Goal: Complete application form

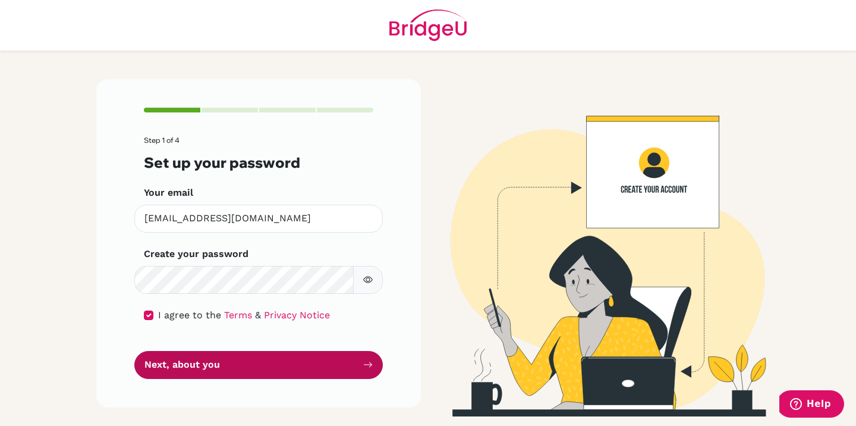
click at [360, 358] on button "Next, about you" at bounding box center [258, 365] width 248 height 28
click at [355, 359] on button "Next, about you" at bounding box center [258, 365] width 248 height 28
click at [356, 359] on button "Next, about you" at bounding box center [258, 365] width 248 height 28
click at [380, 360] on button "Next, about you" at bounding box center [258, 365] width 248 height 28
click at [382, 360] on button "Next, about you" at bounding box center [258, 365] width 248 height 28
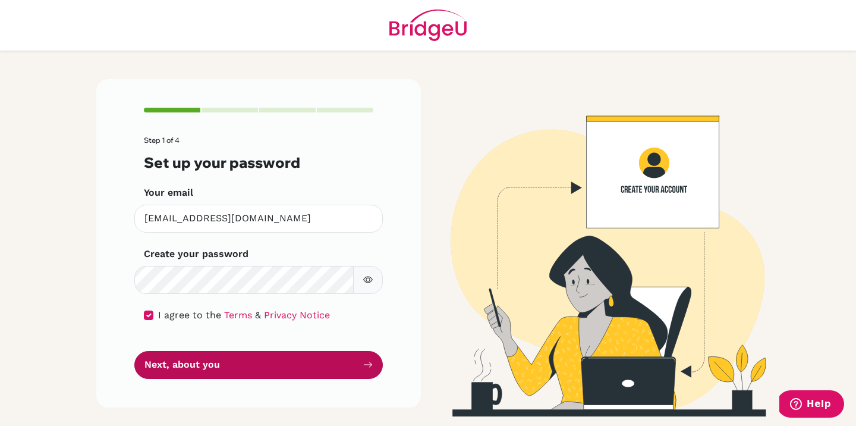
click at [382, 360] on button "Next, about you" at bounding box center [258, 365] width 248 height 28
click at [364, 360] on icon "submit" at bounding box center [368, 365] width 10 height 10
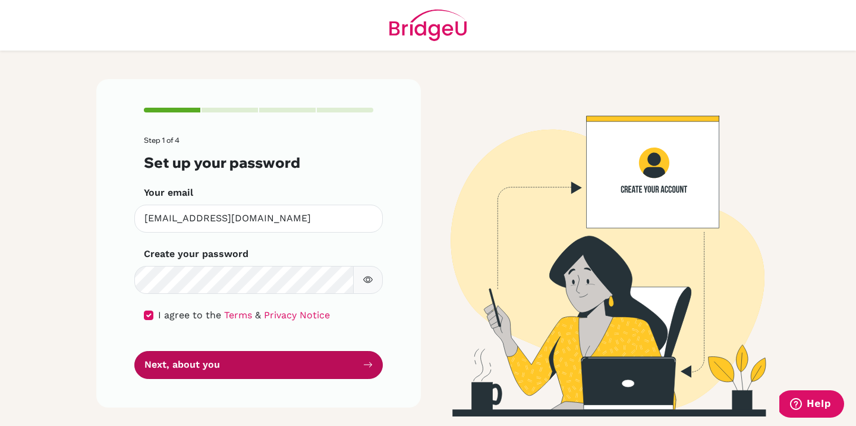
click at [364, 360] on icon "submit" at bounding box center [368, 365] width 10 height 10
click at [299, 357] on button "Next, about you" at bounding box center [258, 365] width 248 height 28
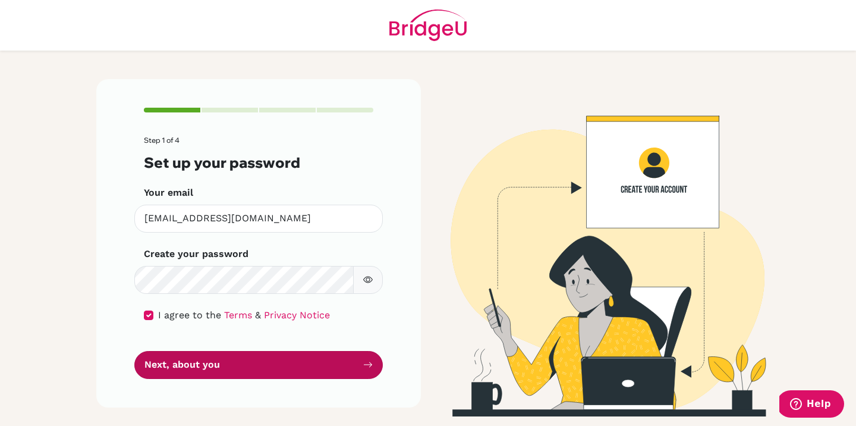
click at [299, 357] on button "Next, about you" at bounding box center [258, 365] width 248 height 28
click at [367, 366] on icon "submit" at bounding box center [368, 365] width 10 height 10
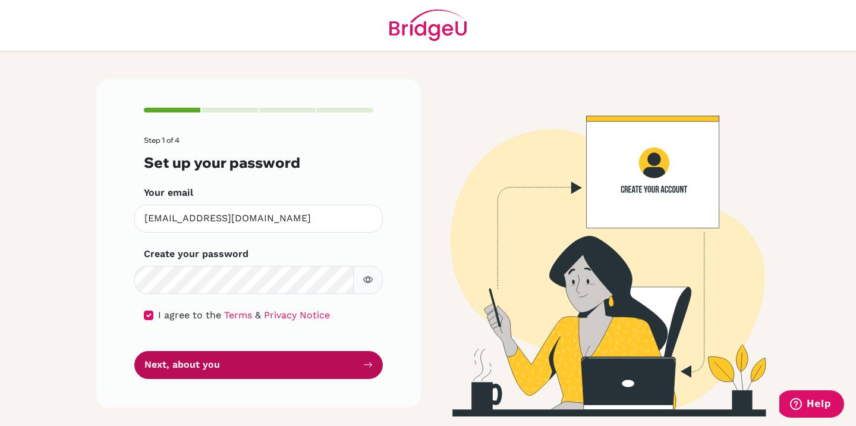
click at [367, 366] on icon "submit" at bounding box center [368, 365] width 10 height 10
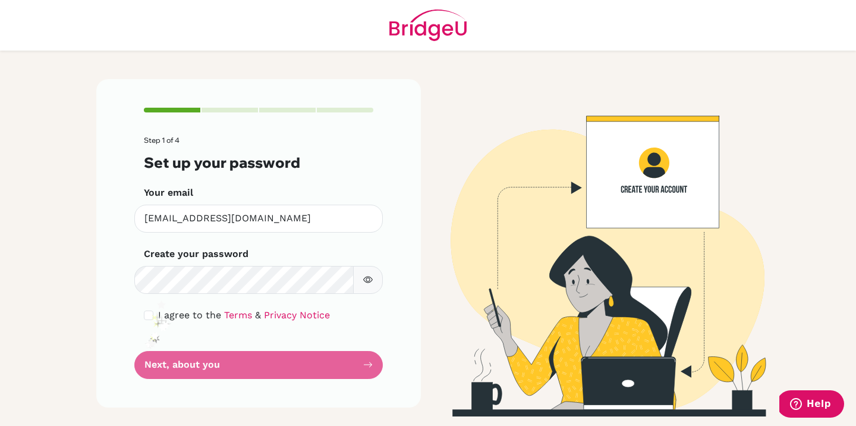
click at [151, 309] on div "I agree to the Terms & Privacy Notice" at bounding box center [258, 315] width 229 height 14
click at [144, 314] on input "checkbox" at bounding box center [149, 315] width 10 height 10
checkbox input "true"
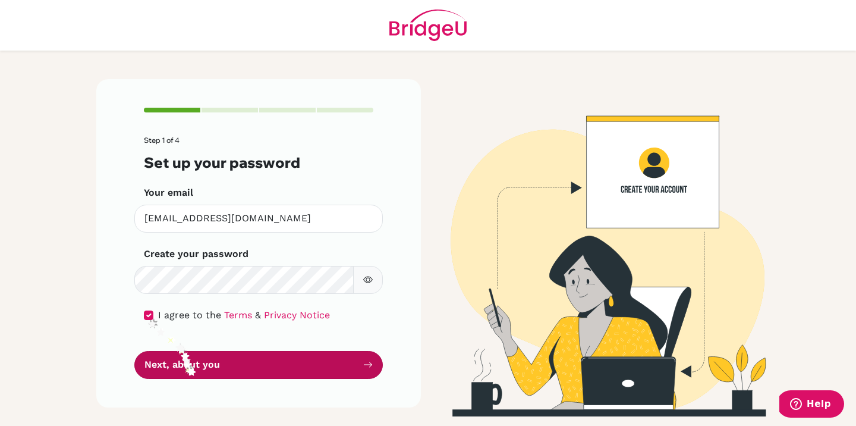
click at [188, 364] on button "Next, about you" at bounding box center [258, 365] width 248 height 28
